Goal: Information Seeking & Learning: Understand process/instructions

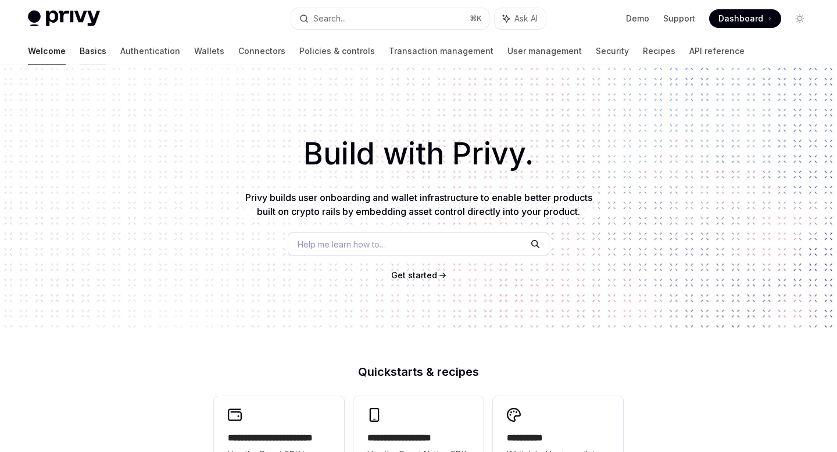
click at [80, 49] on link "Basics" at bounding box center [93, 51] width 27 height 28
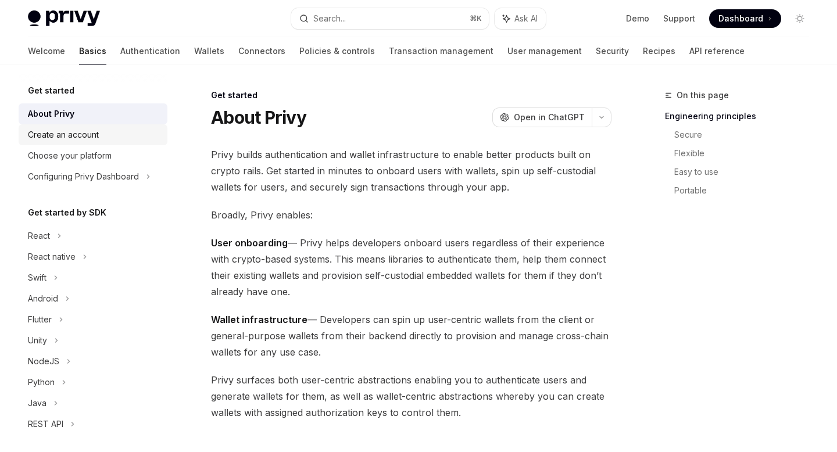
click at [73, 135] on div "Create an account" at bounding box center [63, 135] width 71 height 14
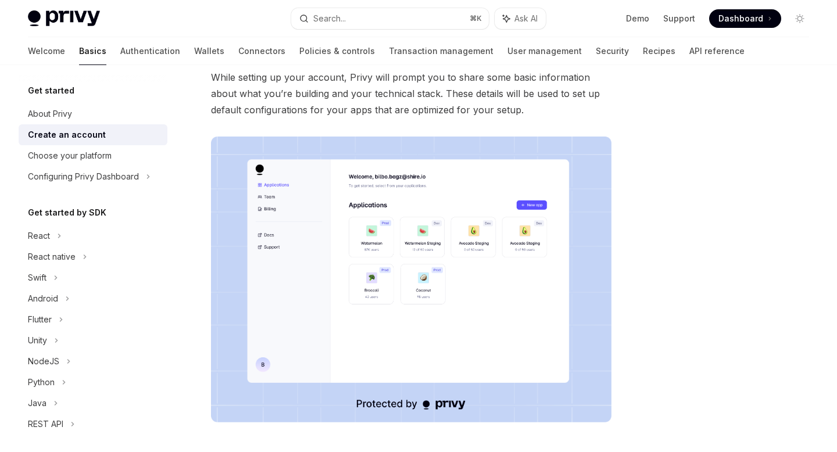
scroll to position [264, 0]
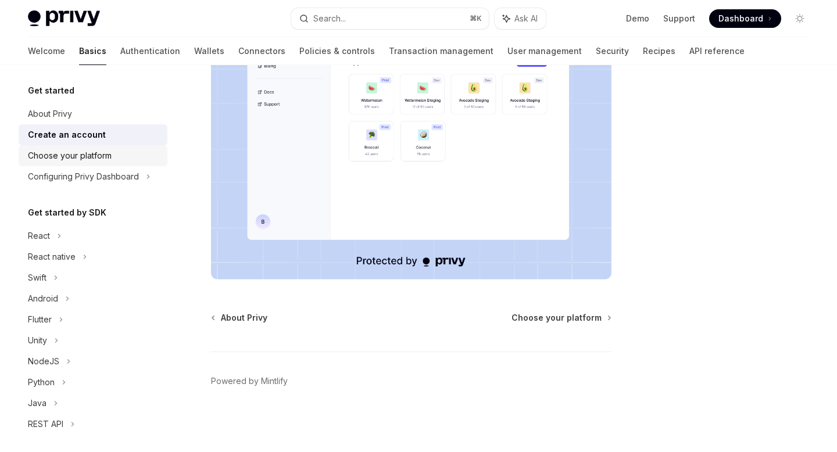
click at [47, 151] on div "Choose your platform" at bounding box center [70, 156] width 84 height 14
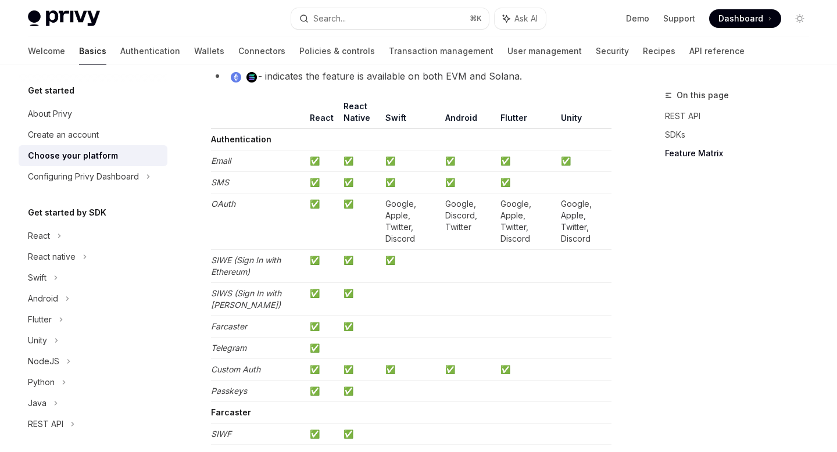
scroll to position [1136, 0]
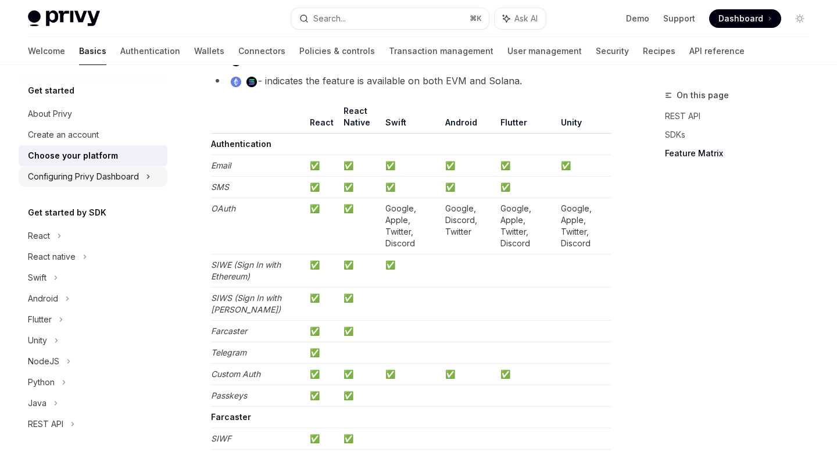
click at [56, 175] on div "Configuring Privy Dashboard" at bounding box center [83, 177] width 111 height 14
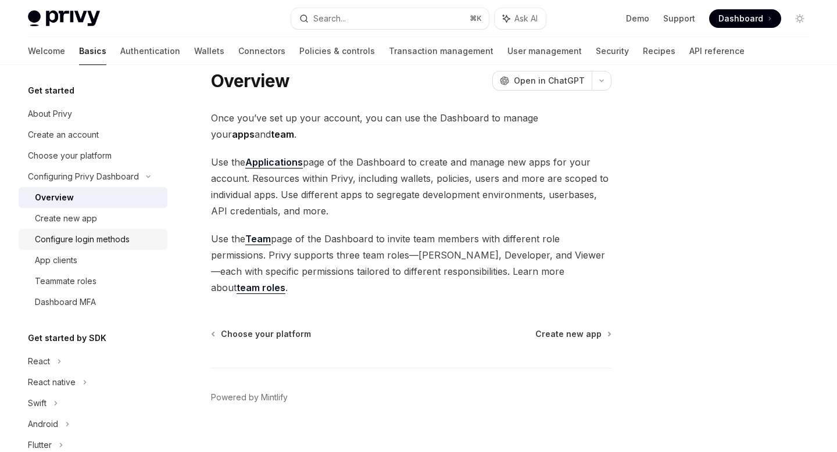
click at [90, 235] on div "Configure login methods" at bounding box center [82, 240] width 95 height 14
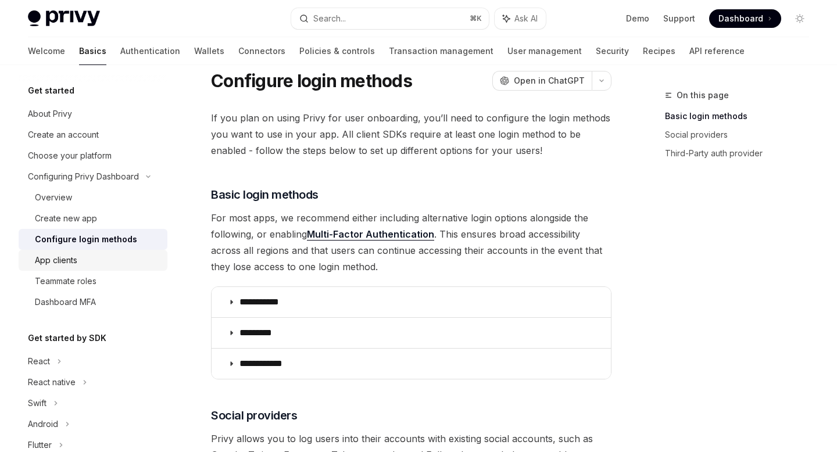
click at [64, 261] on div "App clients" at bounding box center [56, 260] width 42 height 14
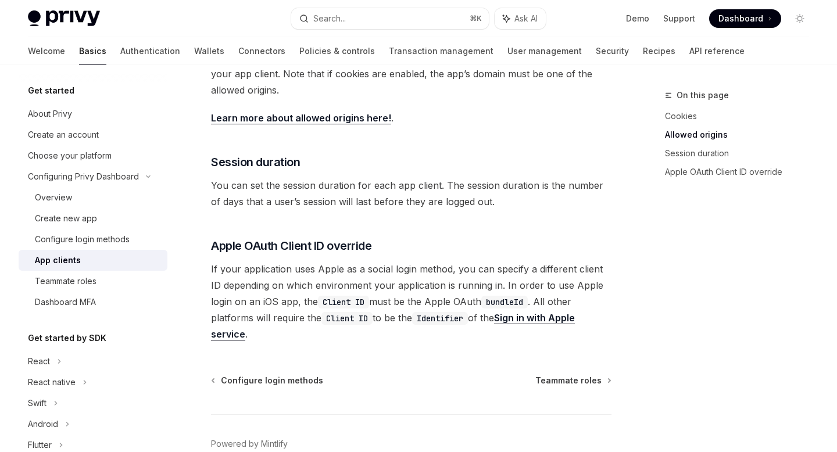
scroll to position [477, 0]
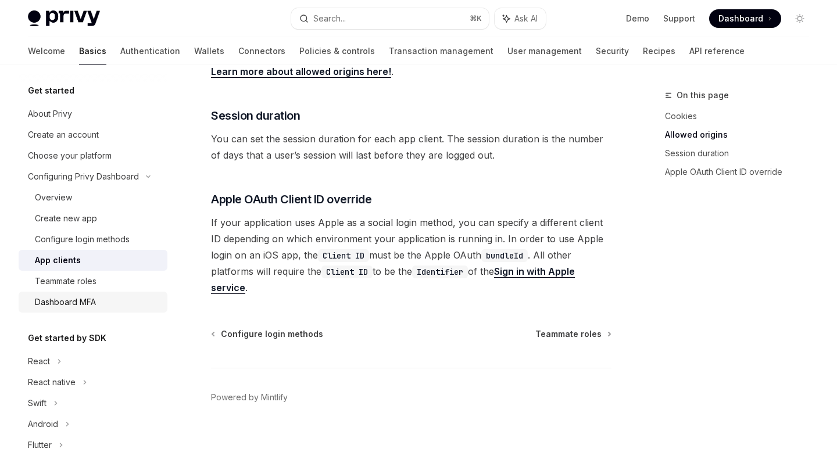
click at [78, 296] on div "Dashboard MFA" at bounding box center [65, 302] width 61 height 14
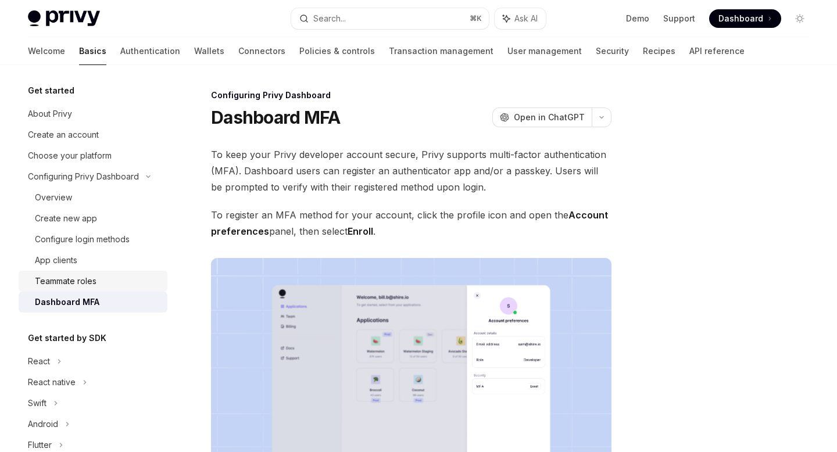
click at [73, 274] on div "Teammate roles" at bounding box center [66, 281] width 62 height 14
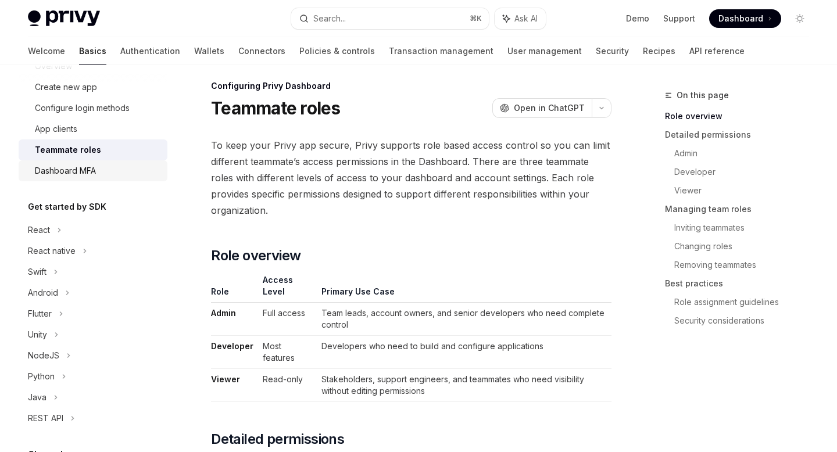
scroll to position [126, 0]
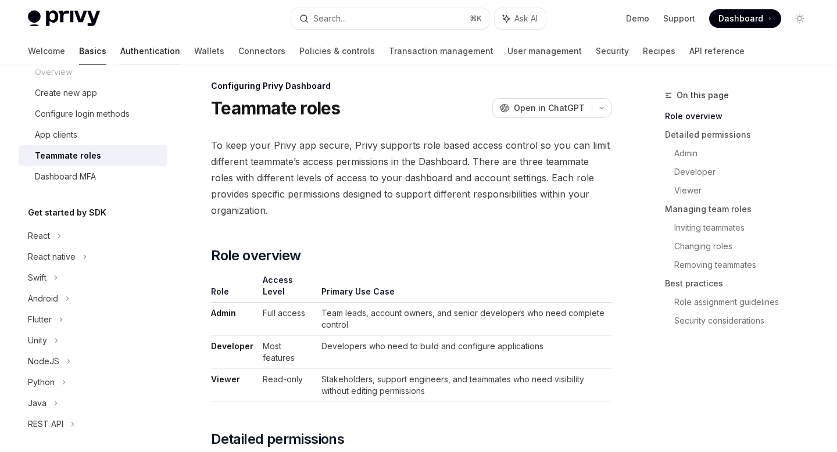
click at [120, 55] on link "Authentication" at bounding box center [150, 51] width 60 height 28
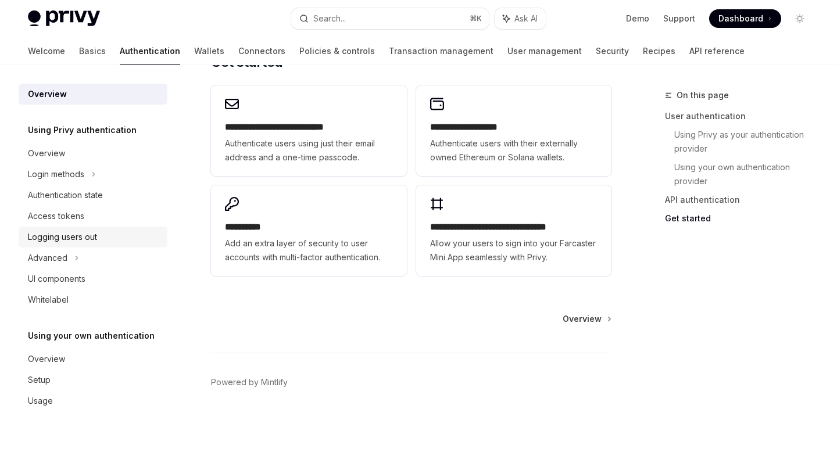
scroll to position [1007, 0]
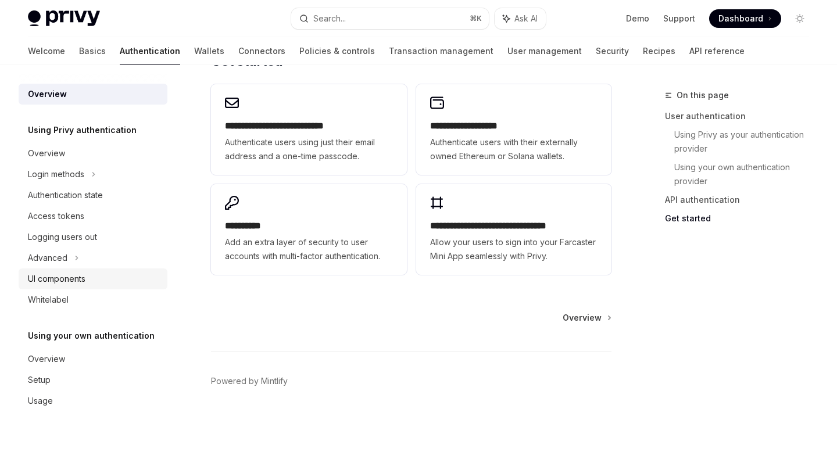
click at [61, 283] on div "UI components" at bounding box center [57, 279] width 58 height 14
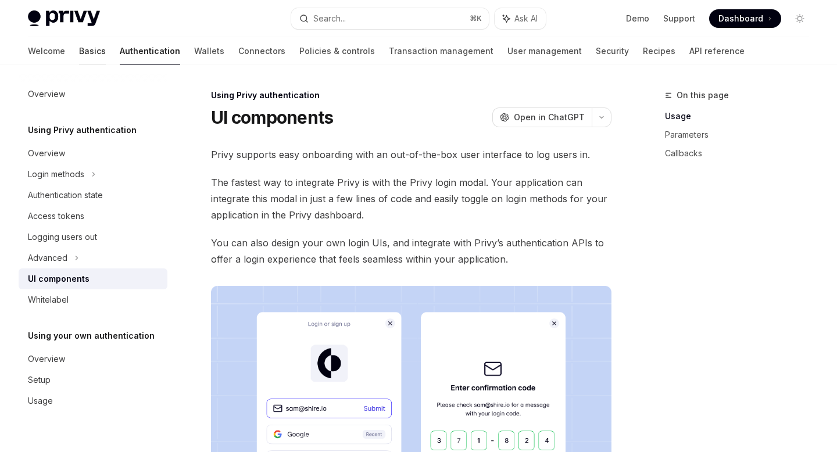
click at [79, 41] on link "Basics" at bounding box center [92, 51] width 27 height 28
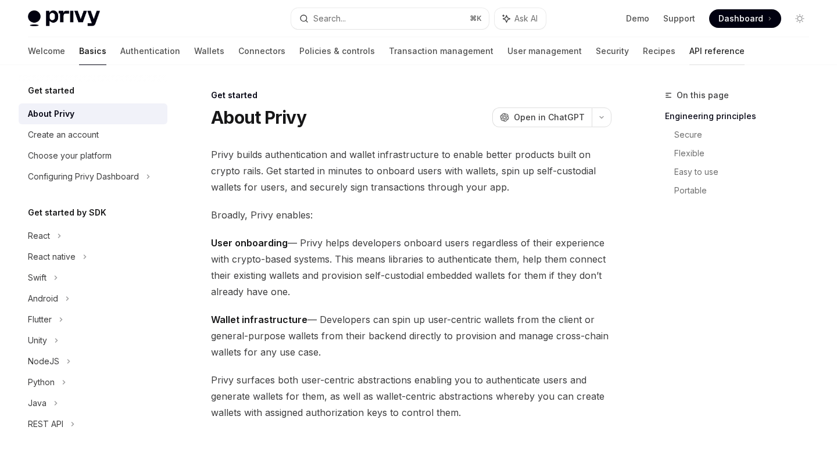
click at [689, 56] on link "API reference" at bounding box center [716, 51] width 55 height 28
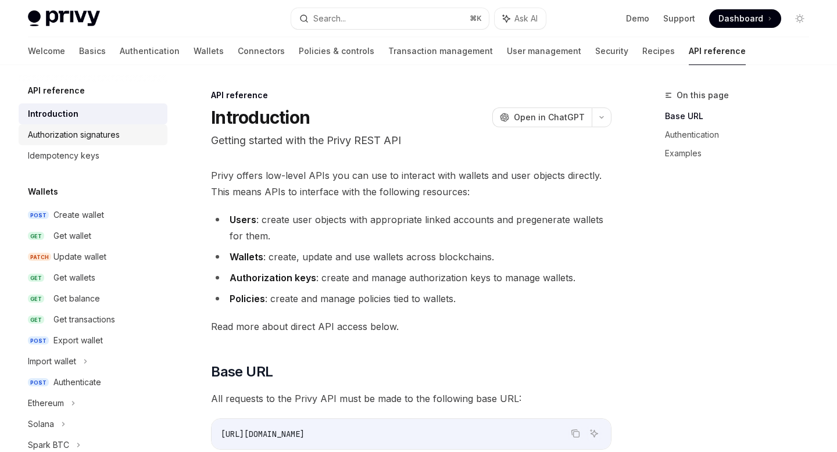
click at [75, 137] on div "Authorization signatures" at bounding box center [74, 135] width 92 height 14
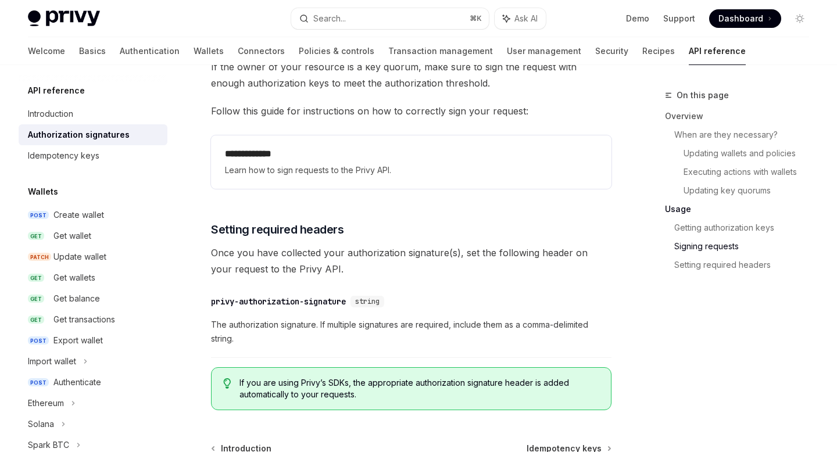
scroll to position [1996, 0]
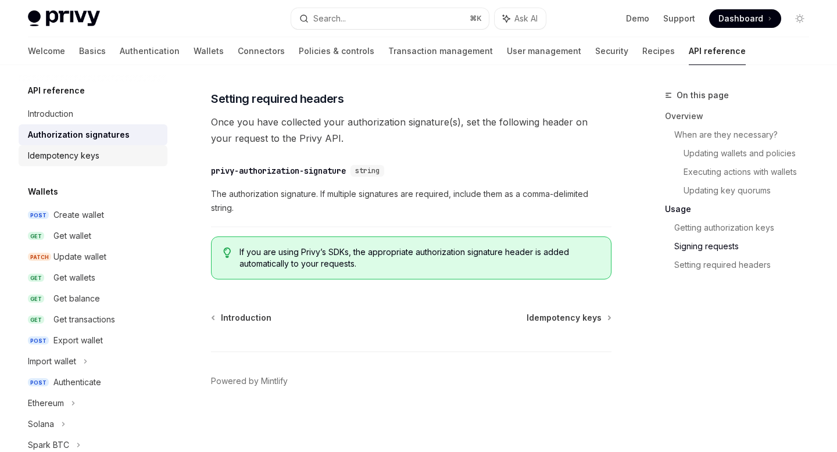
click at [43, 155] on div "Idempotency keys" at bounding box center [63, 156] width 71 height 14
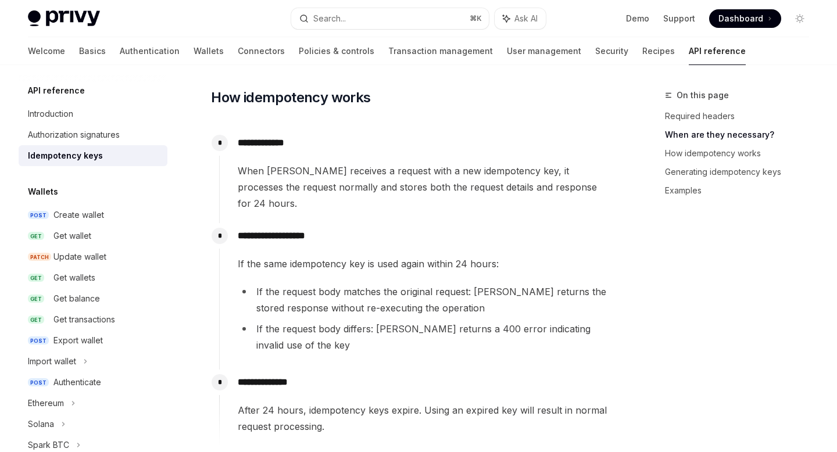
scroll to position [514, 0]
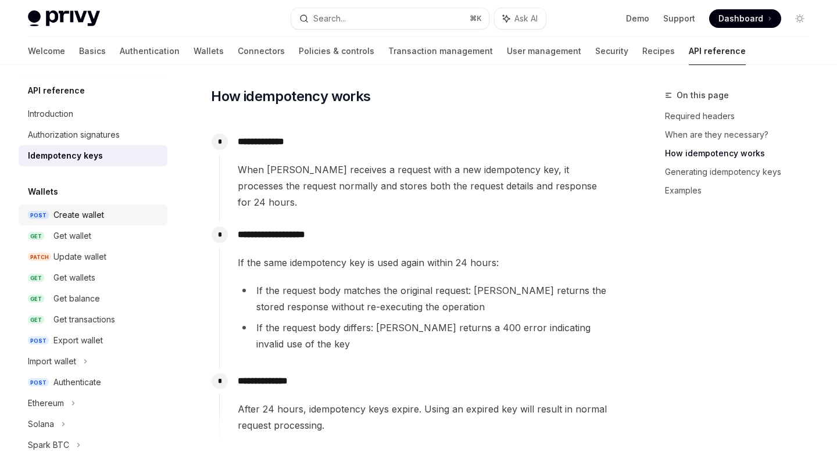
click at [73, 210] on div "Create wallet" at bounding box center [78, 215] width 51 height 14
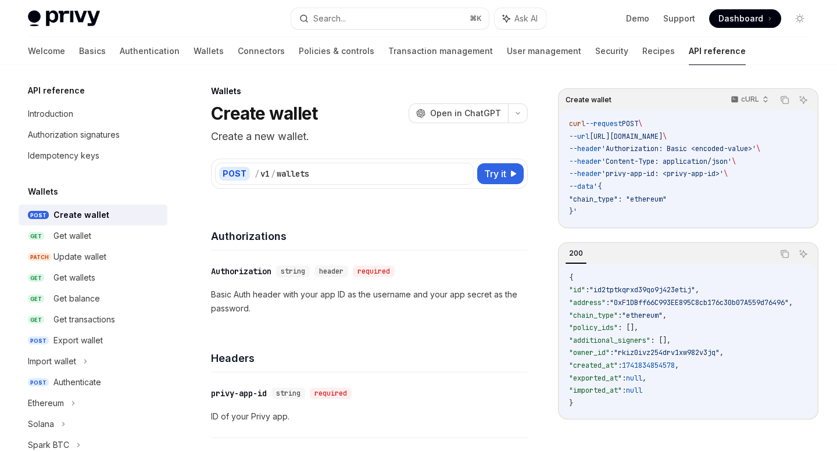
scroll to position [6, 0]
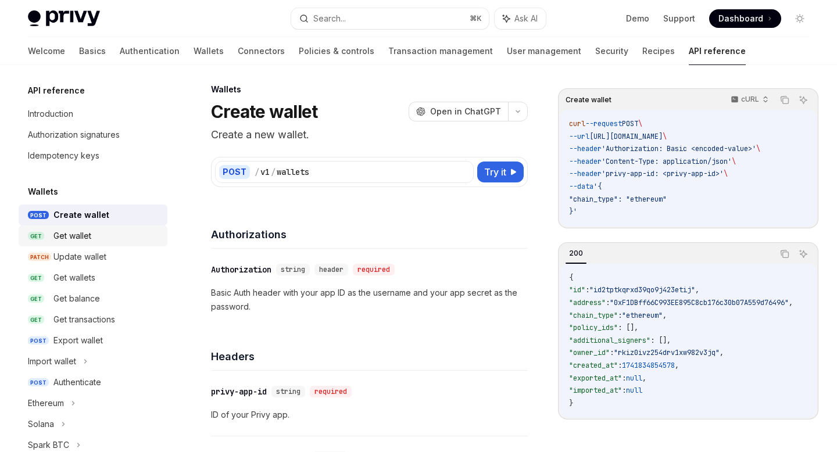
click at [31, 229] on link "GET Get wallet" at bounding box center [93, 236] width 149 height 21
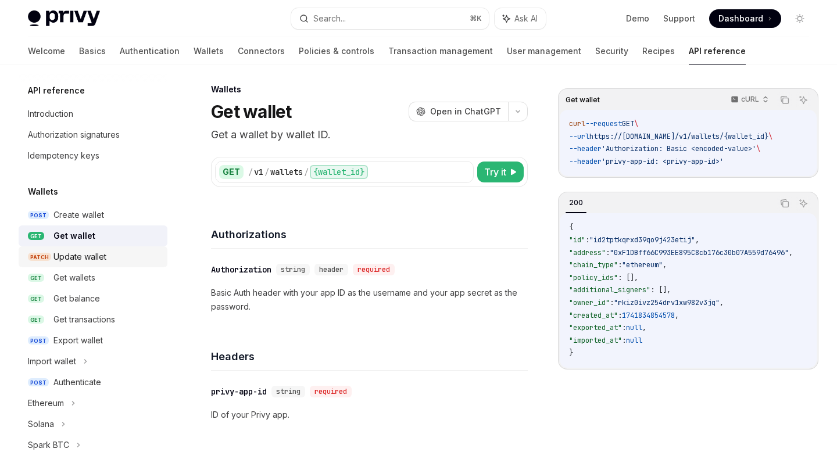
click at [94, 255] on div "Update wallet" at bounding box center [79, 257] width 53 height 14
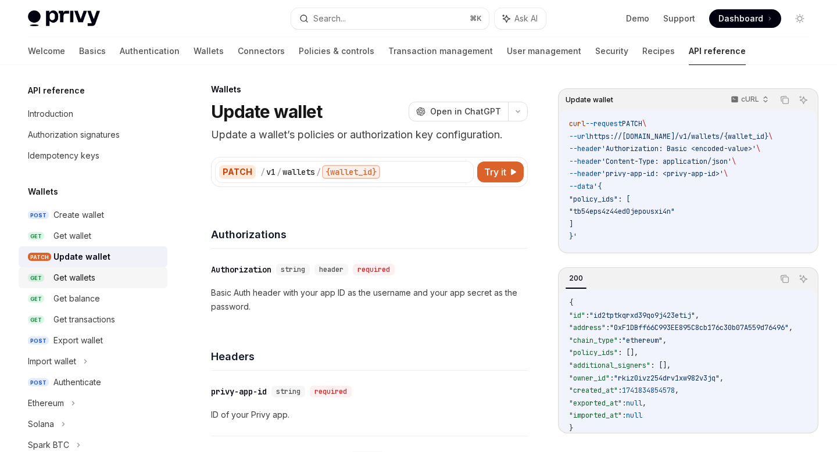
click at [95, 274] on div "Get wallets" at bounding box center [74, 278] width 42 height 14
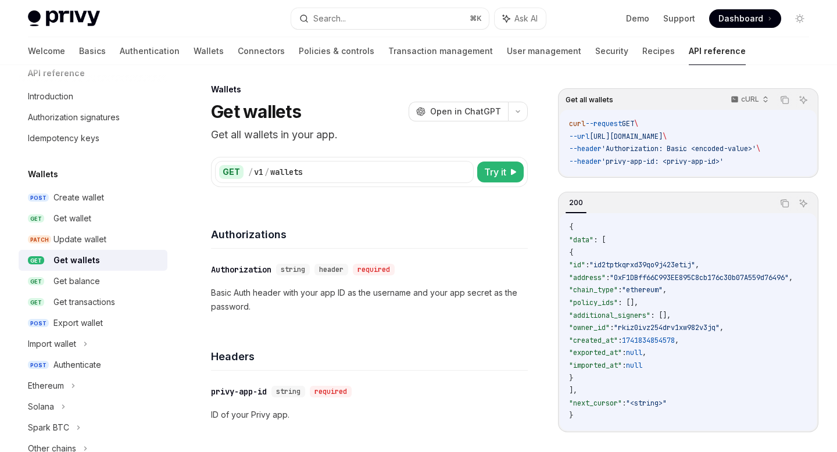
click at [95, 274] on link "GET Get balance" at bounding box center [93, 281] width 149 height 21
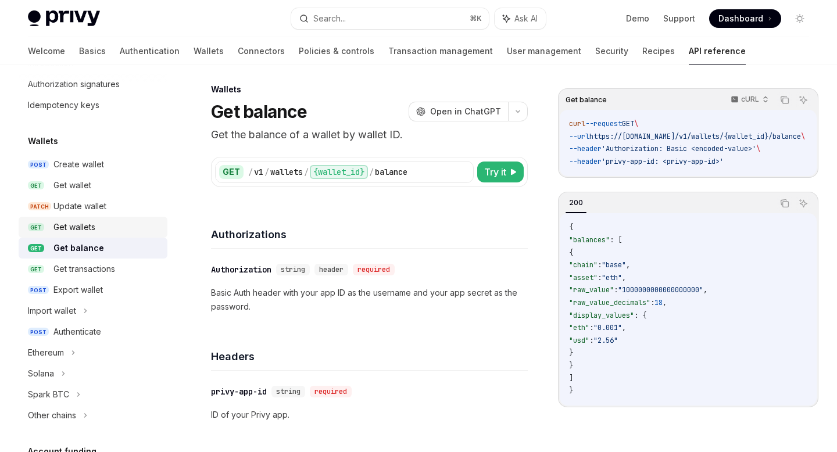
scroll to position [53, 0]
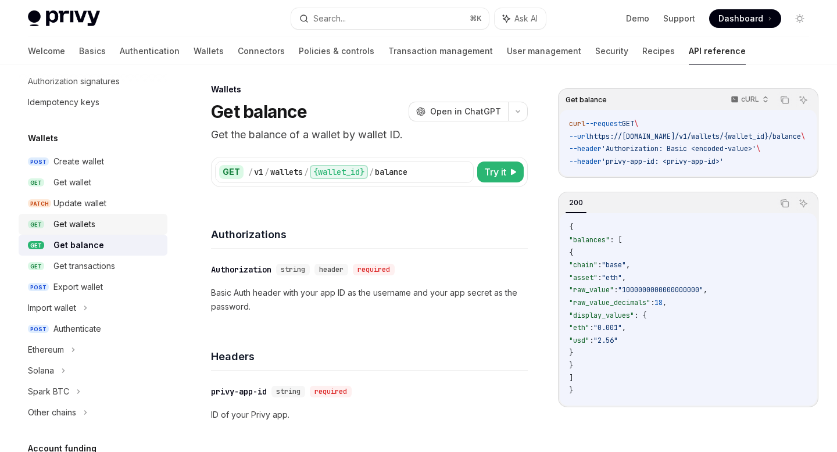
click at [76, 220] on div "Get wallets" at bounding box center [74, 224] width 42 height 14
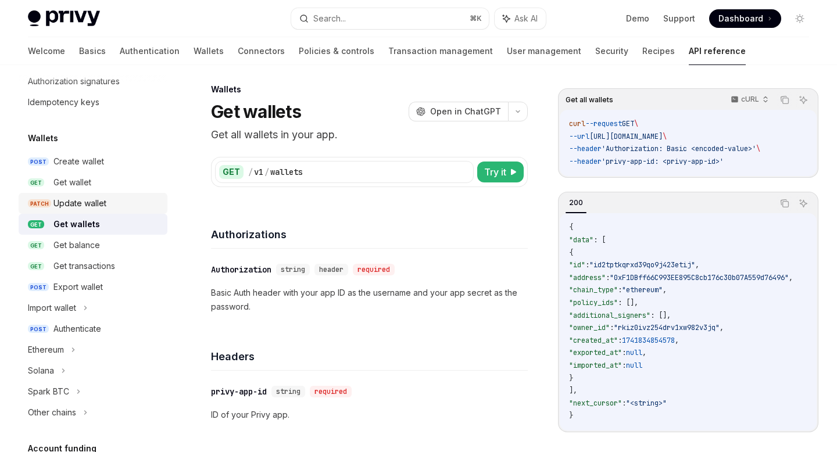
click at [76, 209] on div "Update wallet" at bounding box center [79, 203] width 53 height 14
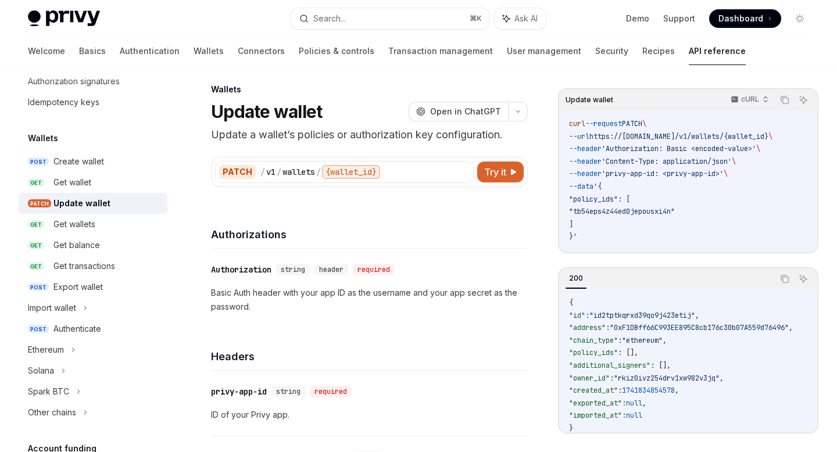
click at [76, 199] on div "Update wallet" at bounding box center [81, 203] width 57 height 14
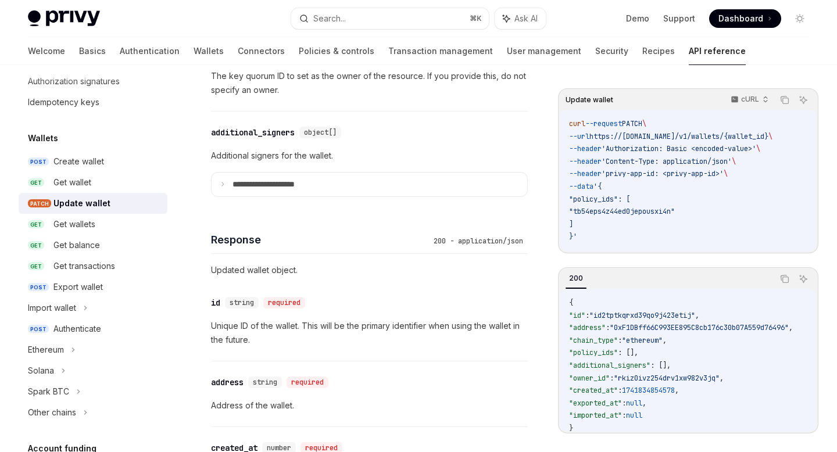
scroll to position [909, 0]
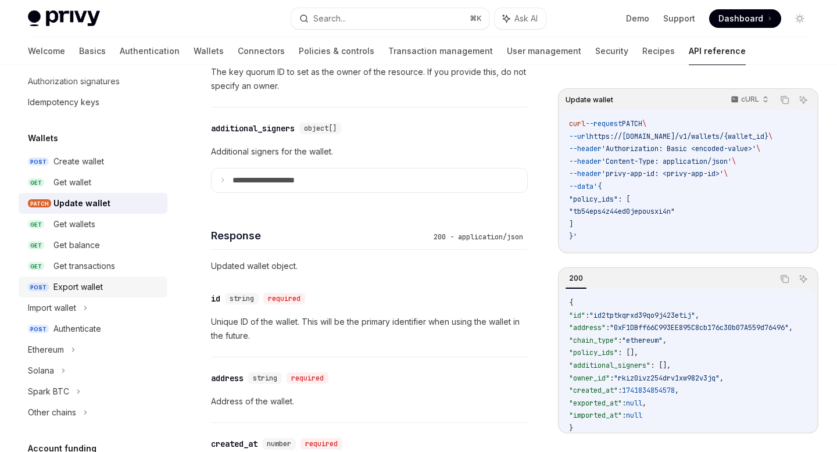
click at [92, 292] on div "Export wallet" at bounding box center [77, 287] width 49 height 14
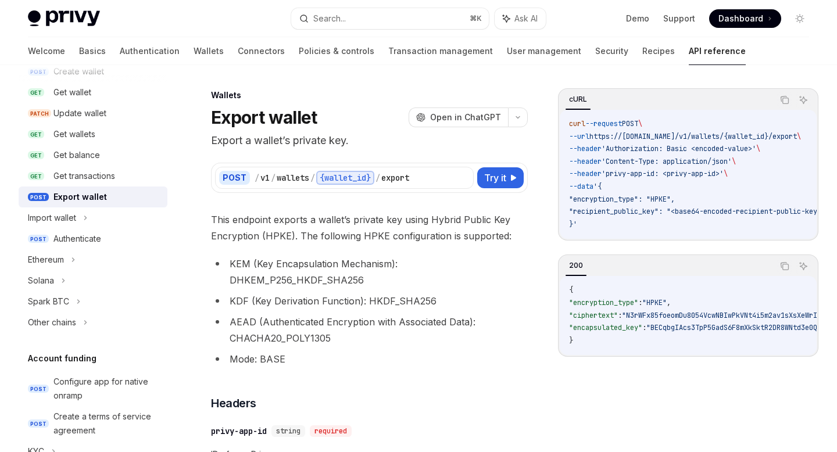
scroll to position [145, 0]
click at [74, 238] on div "Authenticate" at bounding box center [77, 238] width 48 height 14
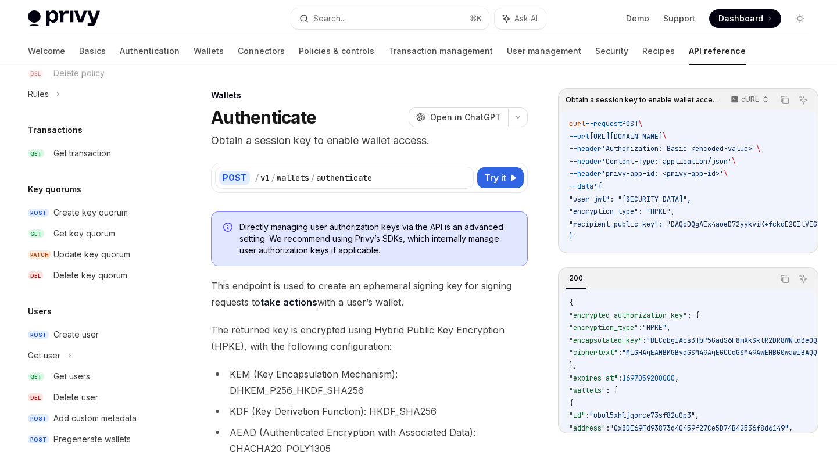
scroll to position [749, 0]
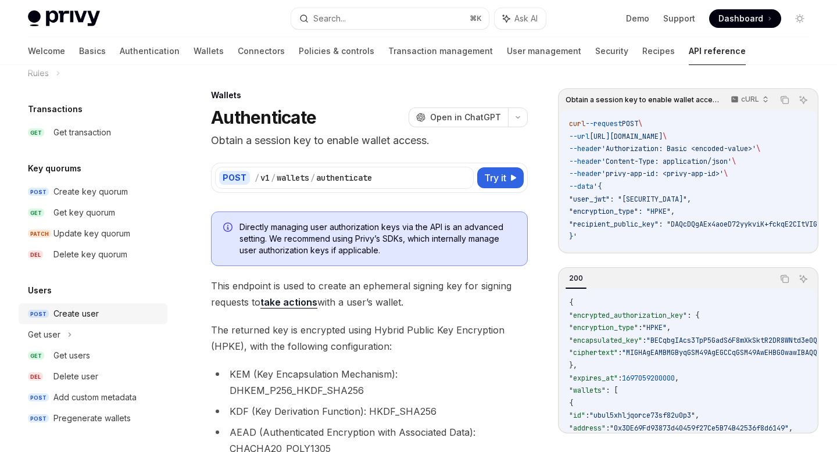
click at [98, 315] on div "Create user" at bounding box center [75, 314] width 45 height 14
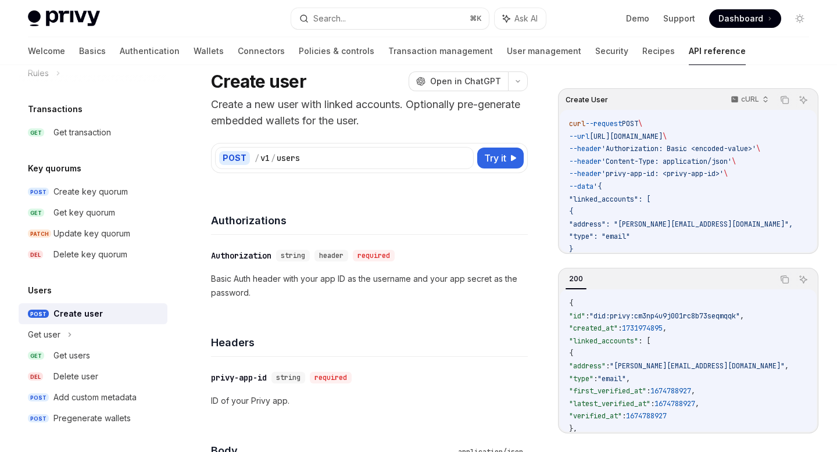
scroll to position [38, 0]
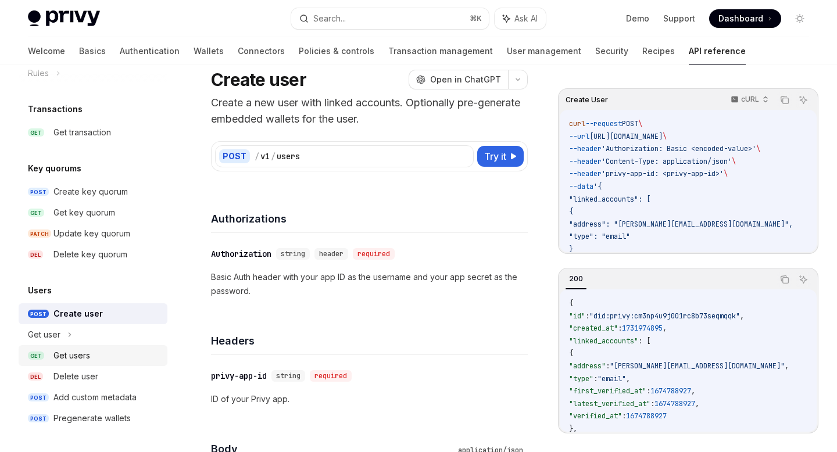
click at [108, 360] on div "Get users" at bounding box center [106, 356] width 107 height 14
type textarea "*"
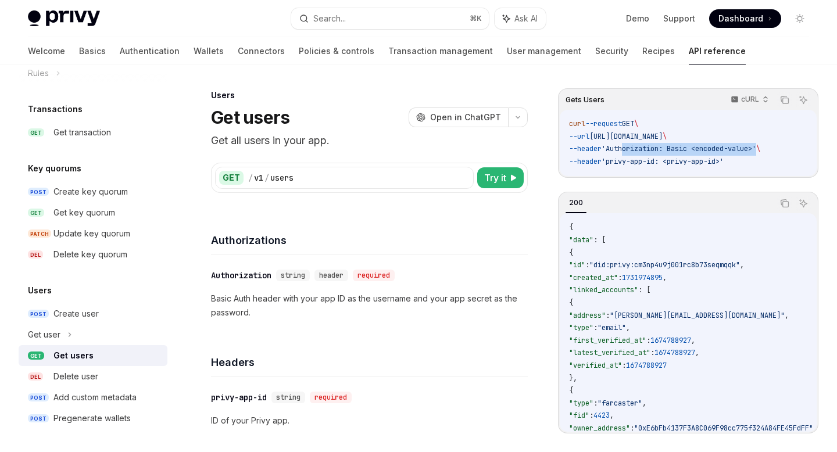
drag, startPoint x: 632, startPoint y: 149, endPoint x: 770, endPoint y: 154, distance: 137.3
click at [756, 153] on span "'Authorization: Basic <encoded-value>'" at bounding box center [679, 148] width 155 height 9
click at [770, 154] on code "curl --request GET \ --url [URL][DOMAIN_NAME] \ --header 'Authorization: Basic …" at bounding box center [688, 143] width 238 height 50
drag, startPoint x: 770, startPoint y: 154, endPoint x: 621, endPoint y: 146, distance: 149.0
click at [621, 146] on code "curl --request GET \ --url [URL][DOMAIN_NAME] \ --header 'Authorization: Basic …" at bounding box center [688, 143] width 238 height 50
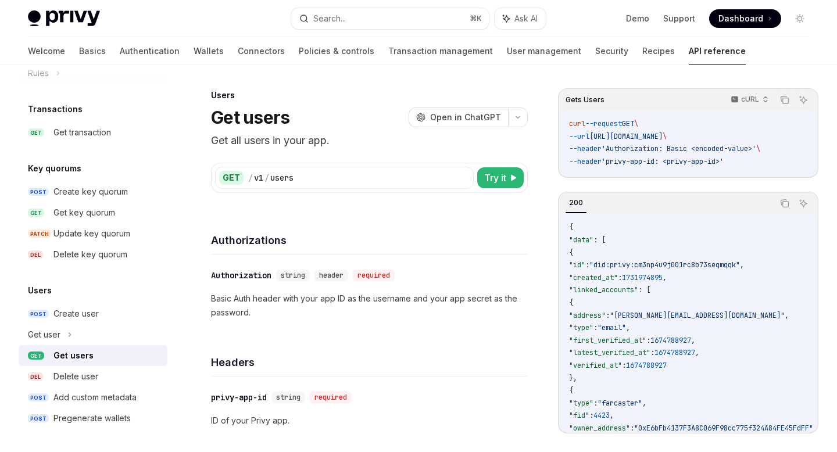
drag, startPoint x: 570, startPoint y: 124, endPoint x: 613, endPoint y: 177, distance: 68.2
click at [613, 177] on div "Gets Users cURL Copy Ask AI curl --request GET \ --url [URL][DOMAIN_NAME] \ --h…" at bounding box center [688, 133] width 260 height 90
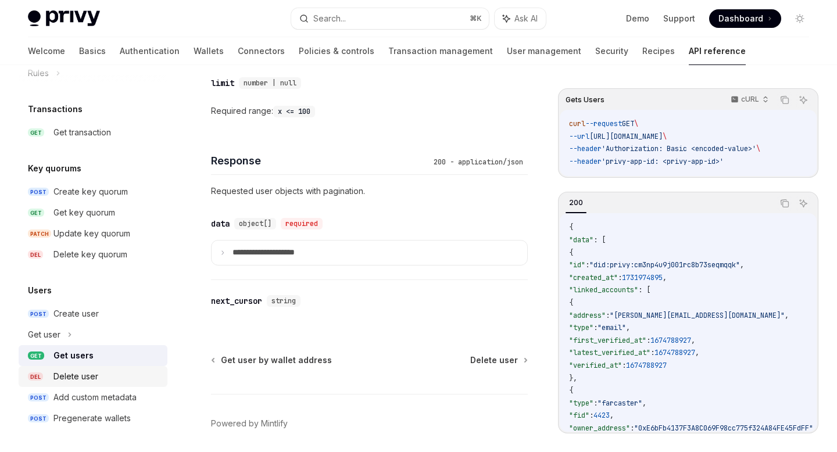
scroll to position [521, 0]
